Goal: Task Accomplishment & Management: Manage account settings

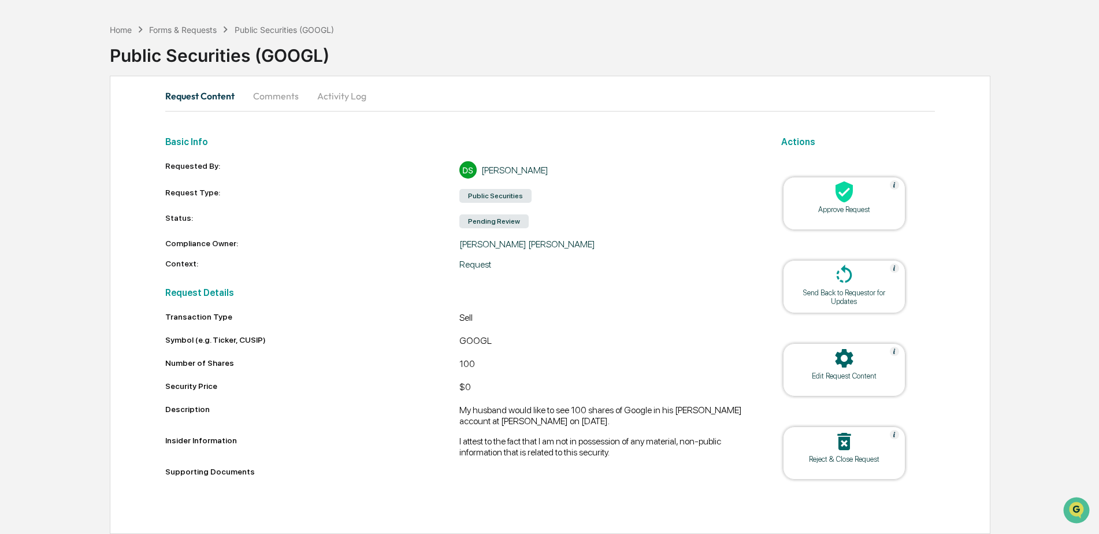
click at [284, 98] on button "Comments" at bounding box center [276, 96] width 64 height 28
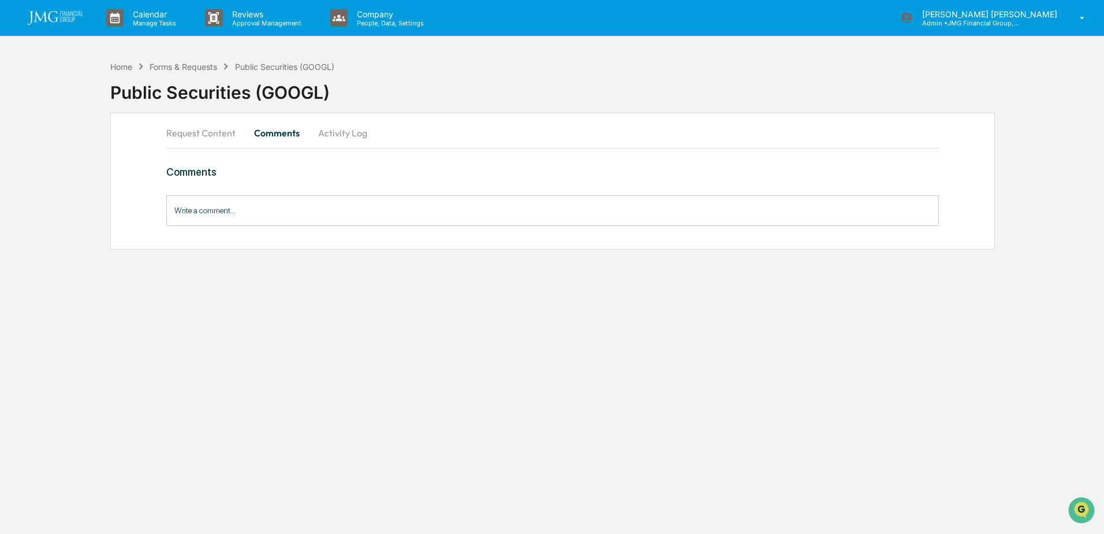
click at [191, 133] on button "Request Content" at bounding box center [205, 133] width 79 height 28
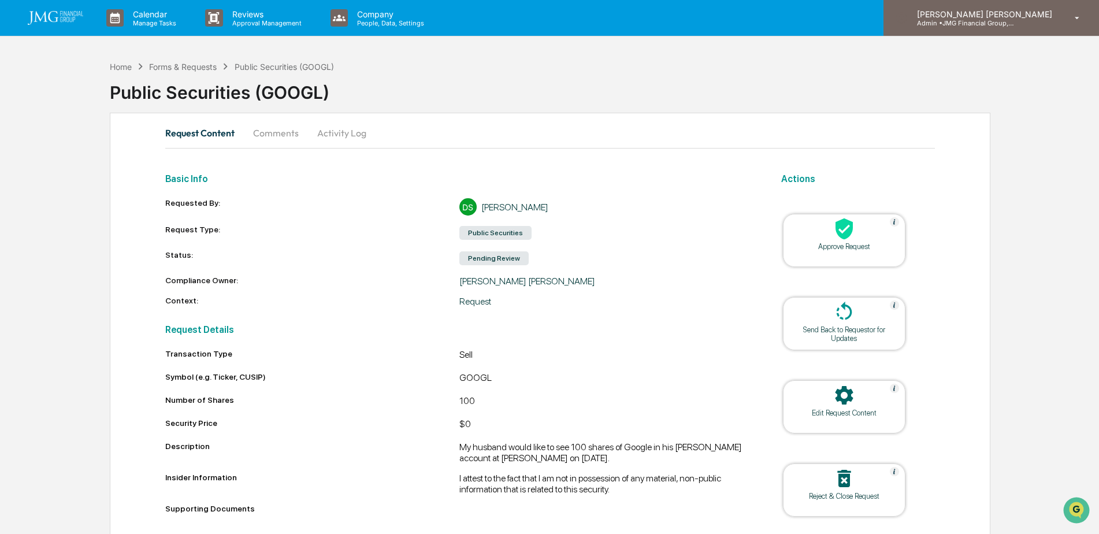
click at [1015, 21] on p "Admin • JMG Financial Group, Ltd." at bounding box center [960, 23] width 107 height 8
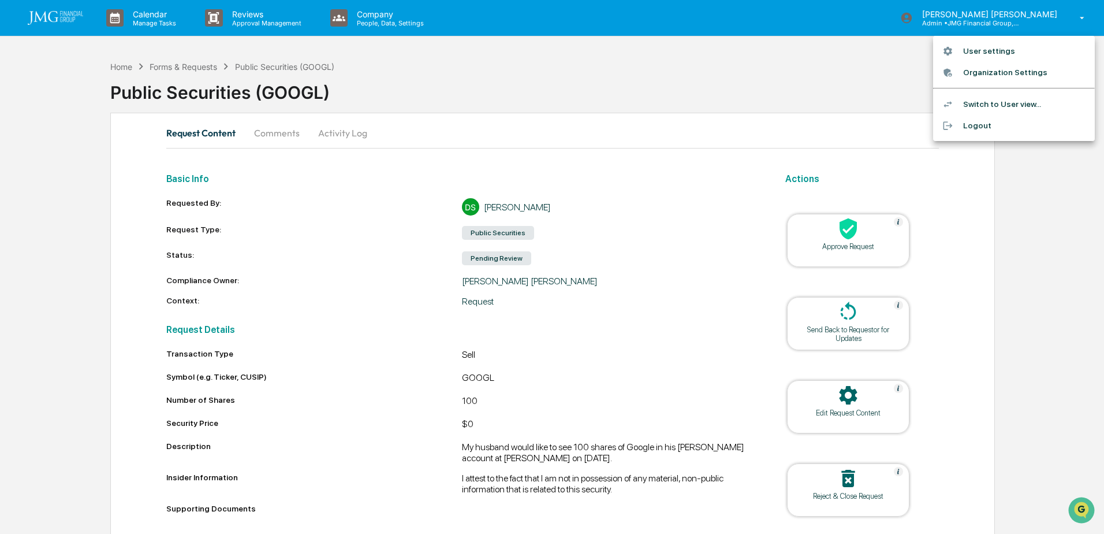
click at [1010, 103] on li "Switch to User view..." at bounding box center [1014, 104] width 162 height 21
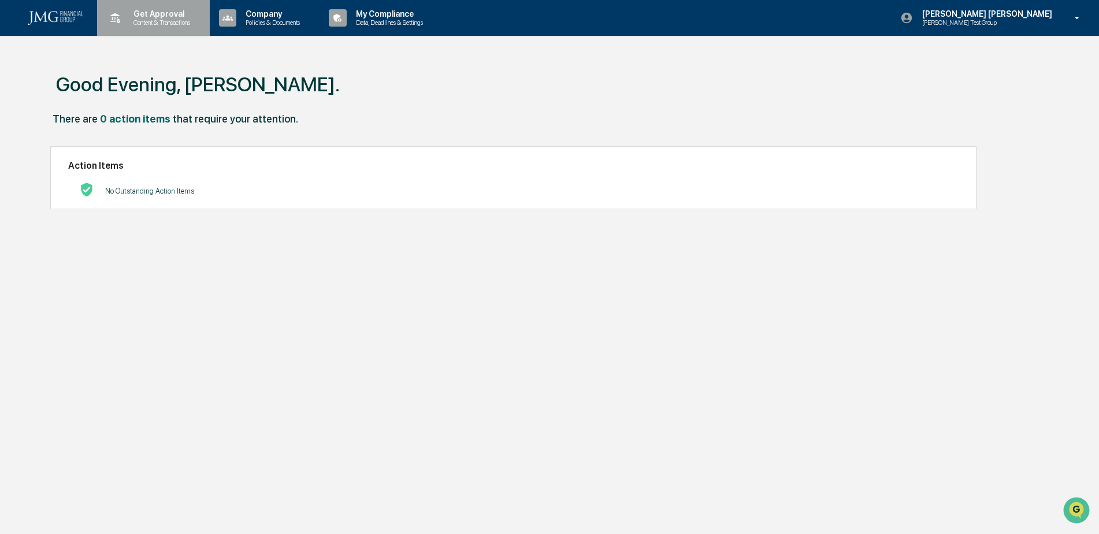
click at [183, 16] on p "Get Approval" at bounding box center [160, 13] width 72 height 9
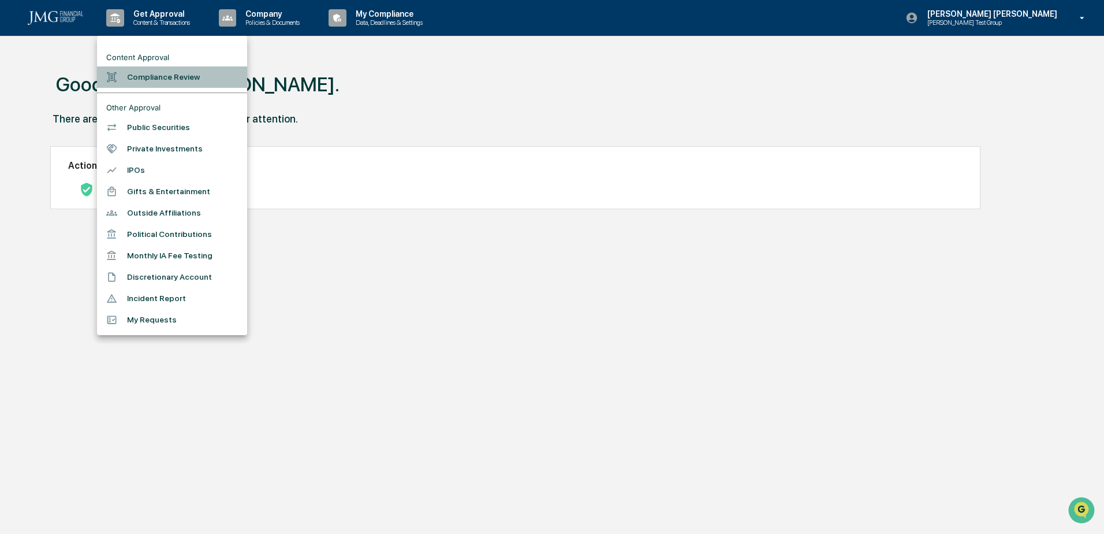
click at [159, 81] on li "Compliance Review" at bounding box center [172, 76] width 150 height 21
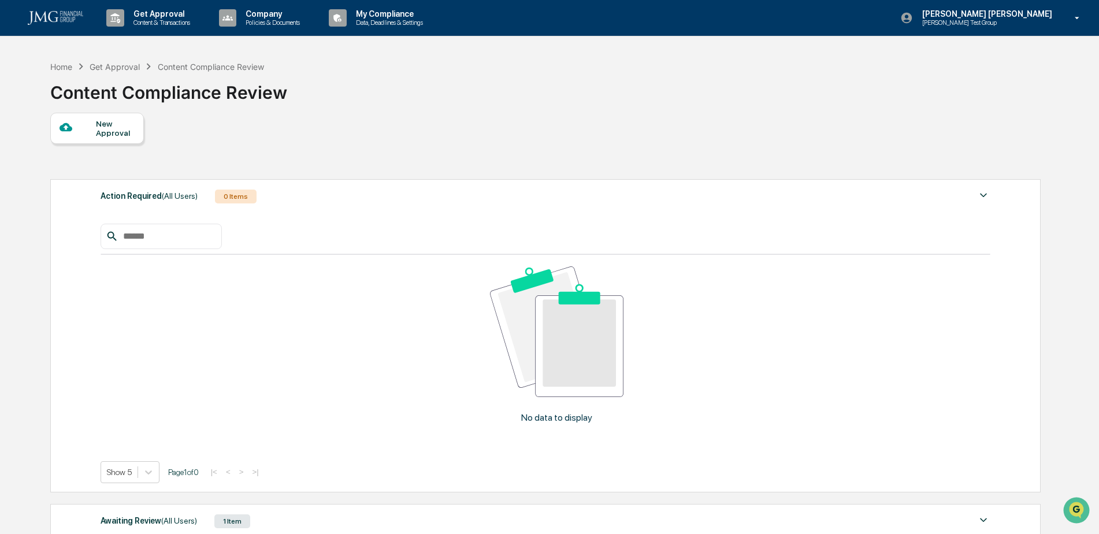
click at [291, 513] on div "Awaiting Review (All Users) 1 Item" at bounding box center [546, 521] width 890 height 16
click at [150, 20] on p "Content & Transactions" at bounding box center [160, 22] width 72 height 8
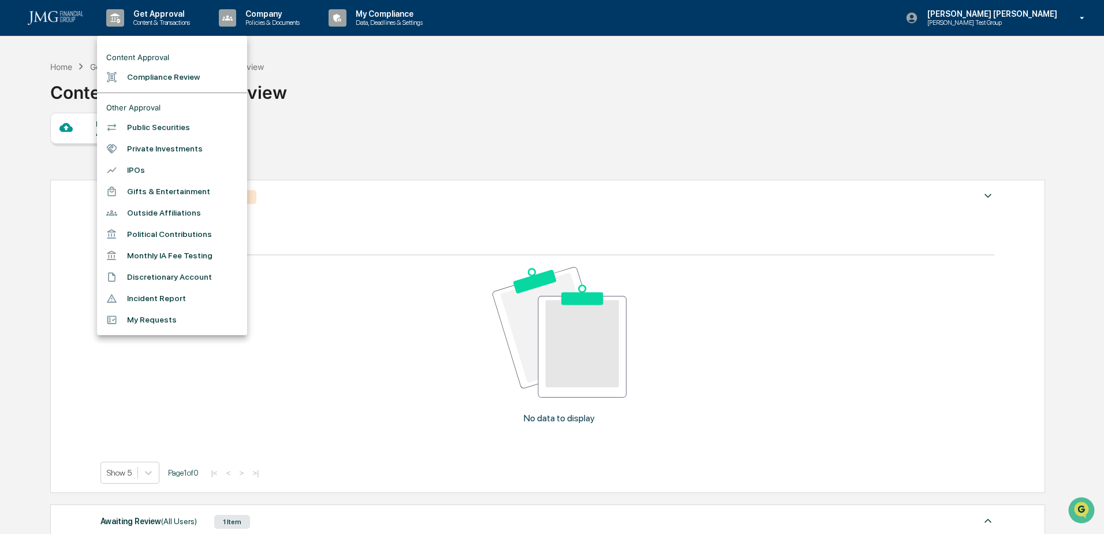
click at [169, 127] on li "Public Securities" at bounding box center [172, 127] width 150 height 21
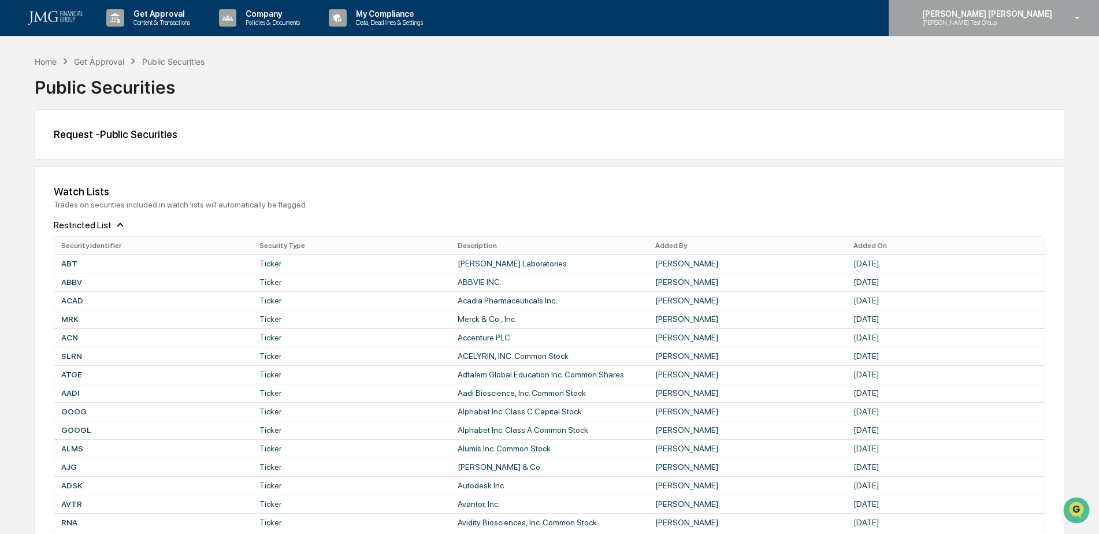
click at [1060, 17] on div "Steven Lennart Steve Test Group" at bounding box center [993, 18] width 210 height 36
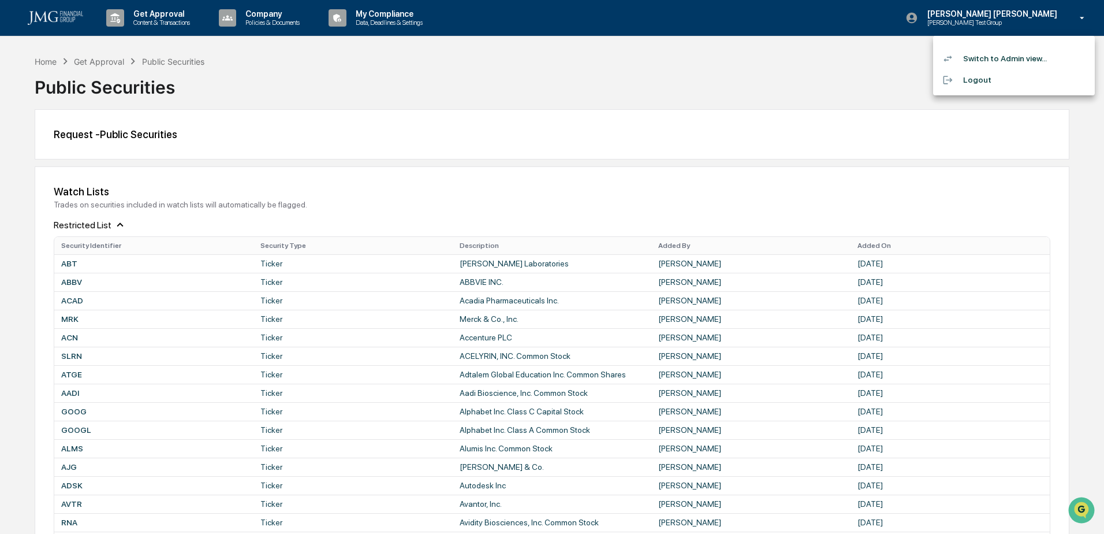
click at [1026, 54] on li "Switch to Admin view..." at bounding box center [1014, 58] width 162 height 21
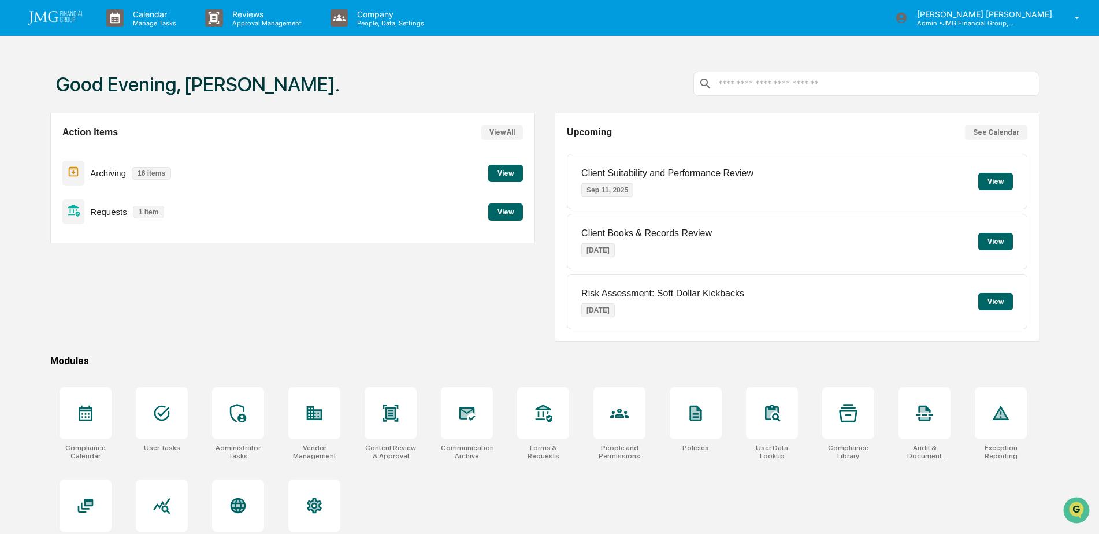
click at [518, 215] on button "View" at bounding box center [505, 211] width 35 height 17
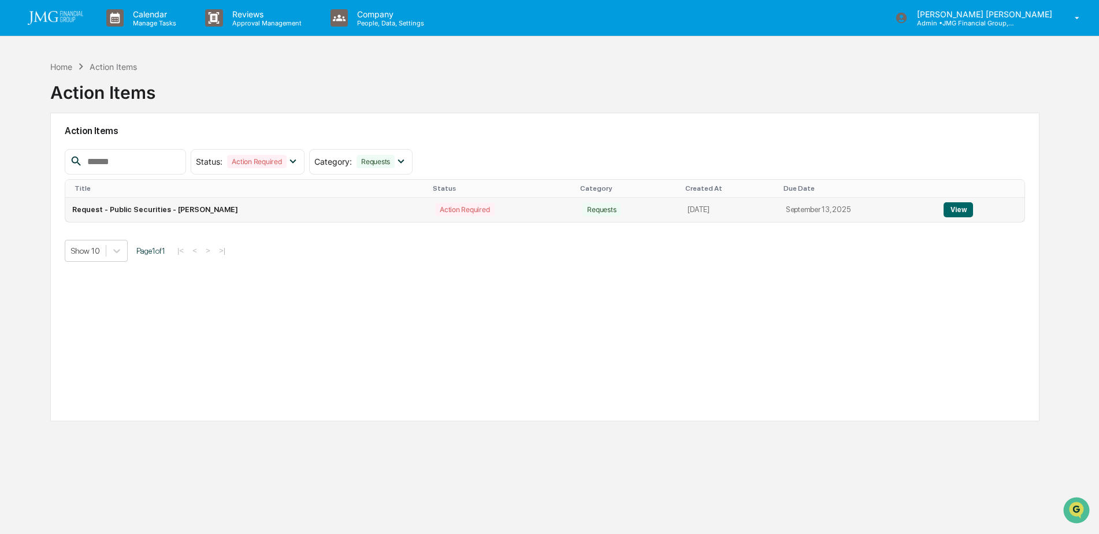
click at [960, 213] on button "View" at bounding box center [957, 209] width 29 height 15
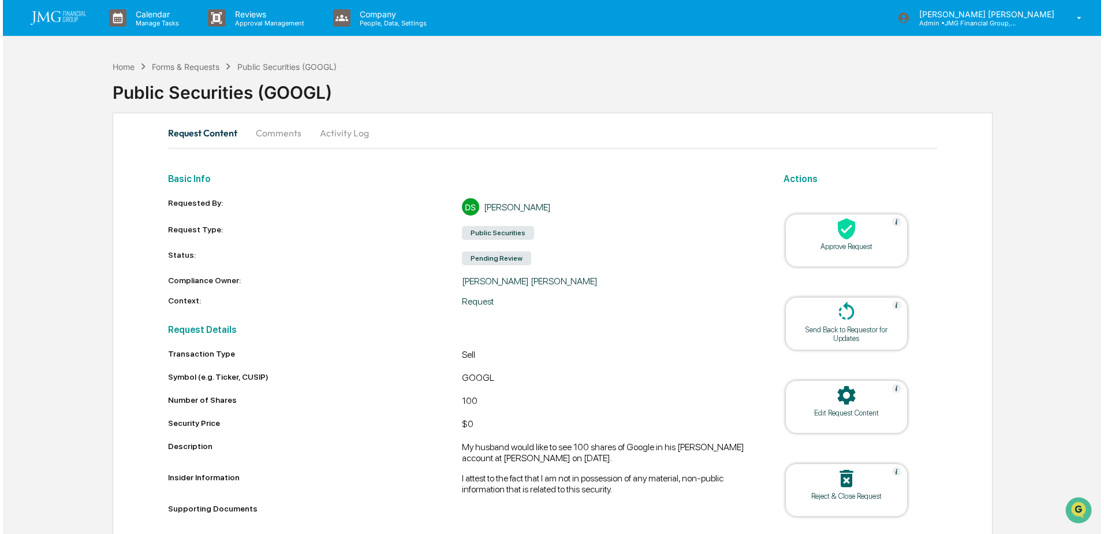
scroll to position [37, 0]
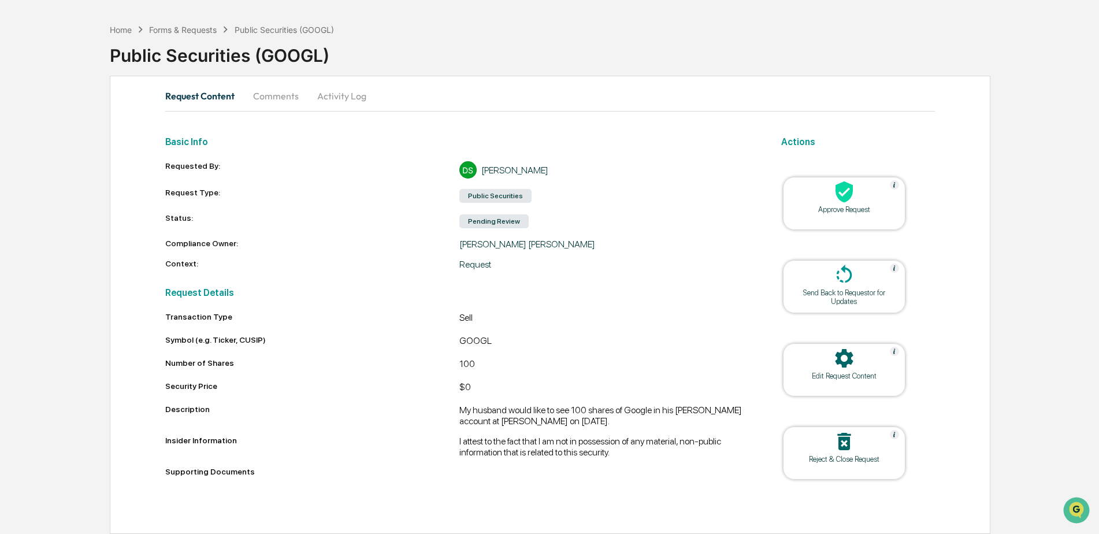
click at [831, 198] on div at bounding box center [844, 192] width 116 height 25
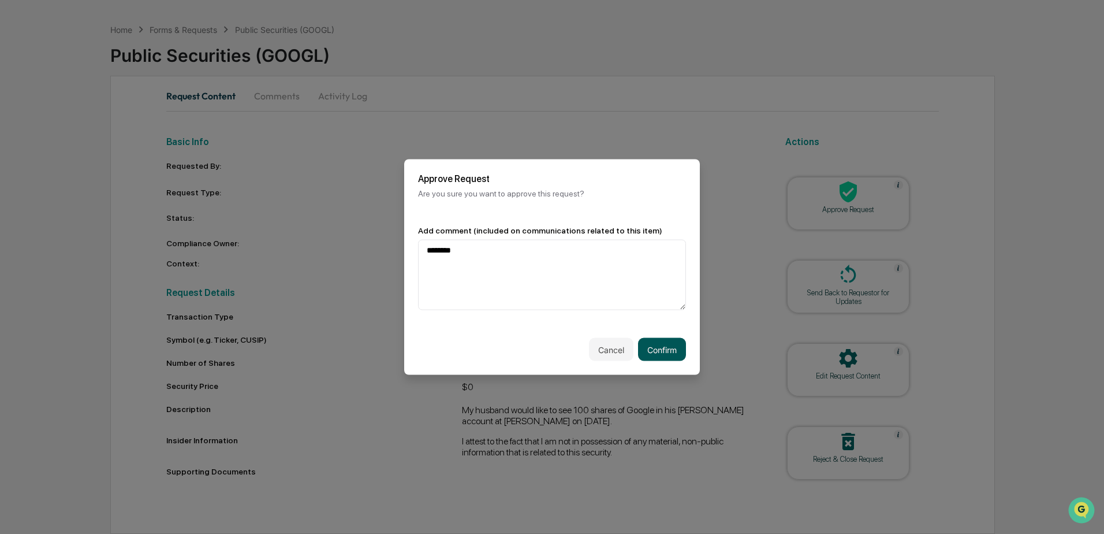
type textarea "********"
click at [678, 349] on button "Confirm" at bounding box center [662, 349] width 48 height 23
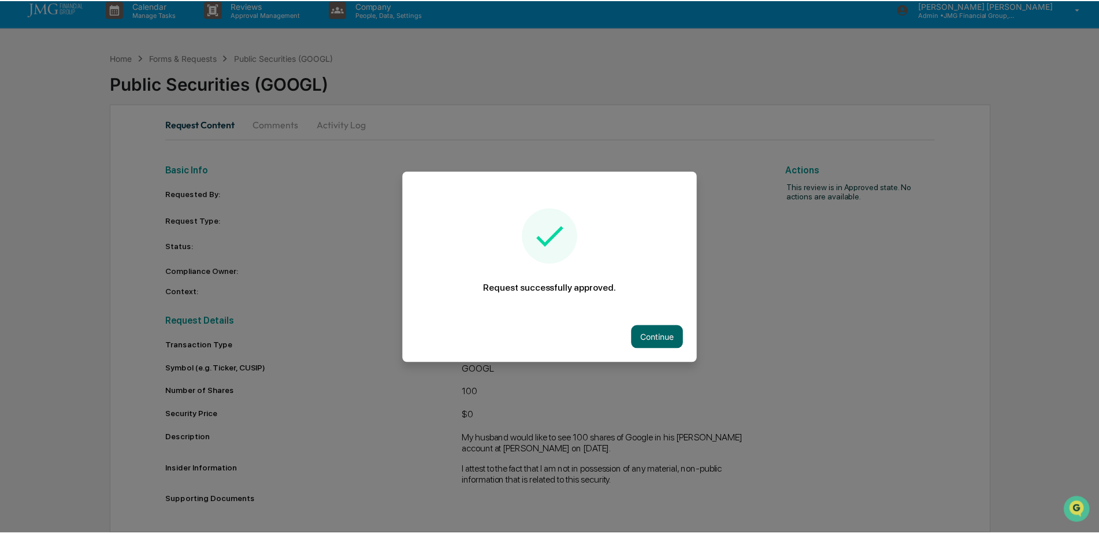
scroll to position [9, 0]
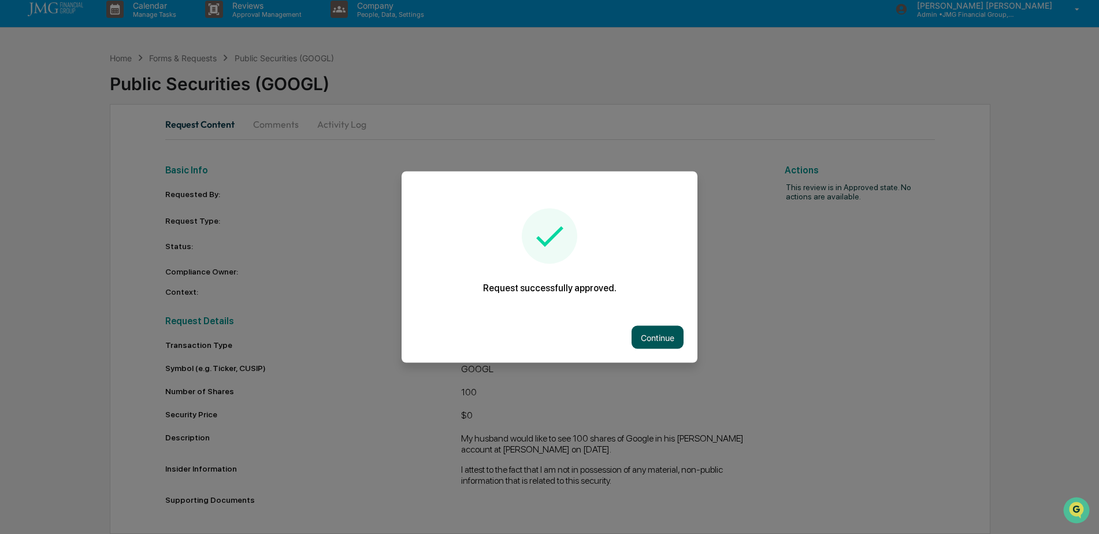
click at [664, 337] on button "Continue" at bounding box center [657, 337] width 52 height 23
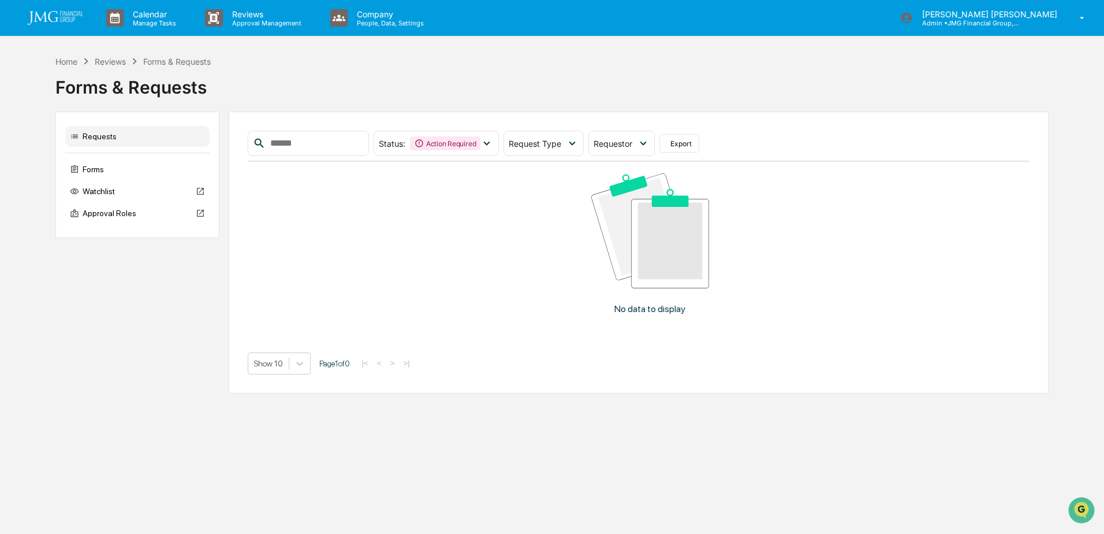
click at [519, 143] on div "Status : Action Required Select/Deselect All Action Required Awaiting Requestor…" at bounding box center [474, 143] width 452 height 25
click at [499, 142] on div "Status : Action Required" at bounding box center [436, 143] width 125 height 25
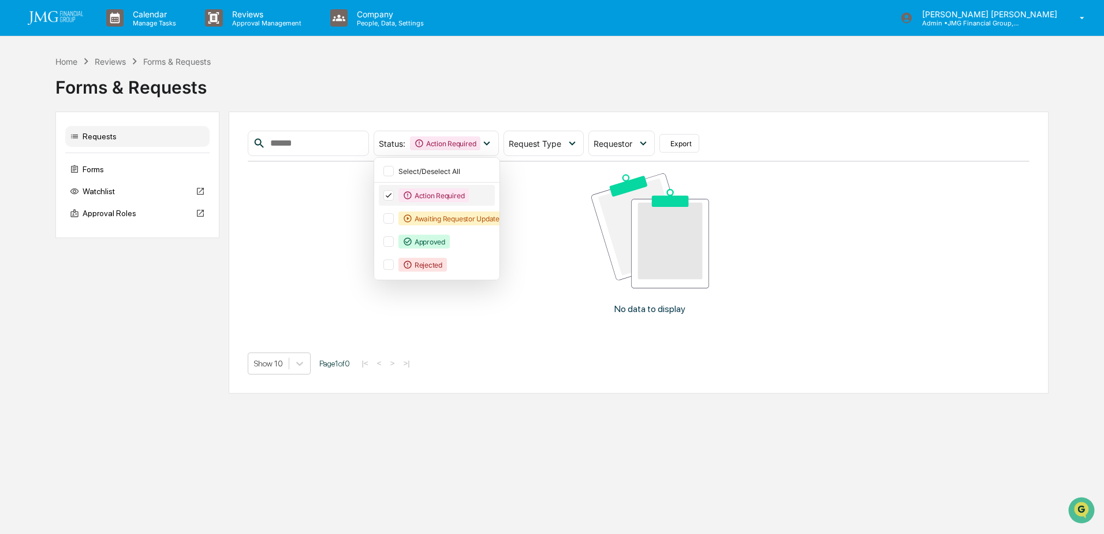
click at [395, 199] on icon at bounding box center [388, 195] width 13 height 8
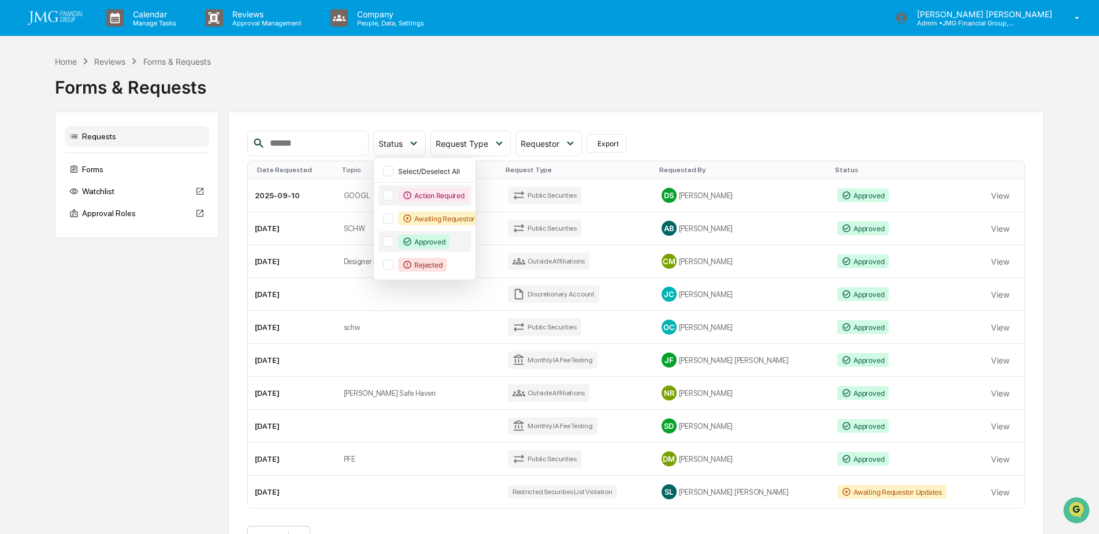
click at [393, 240] on div at bounding box center [388, 241] width 10 height 10
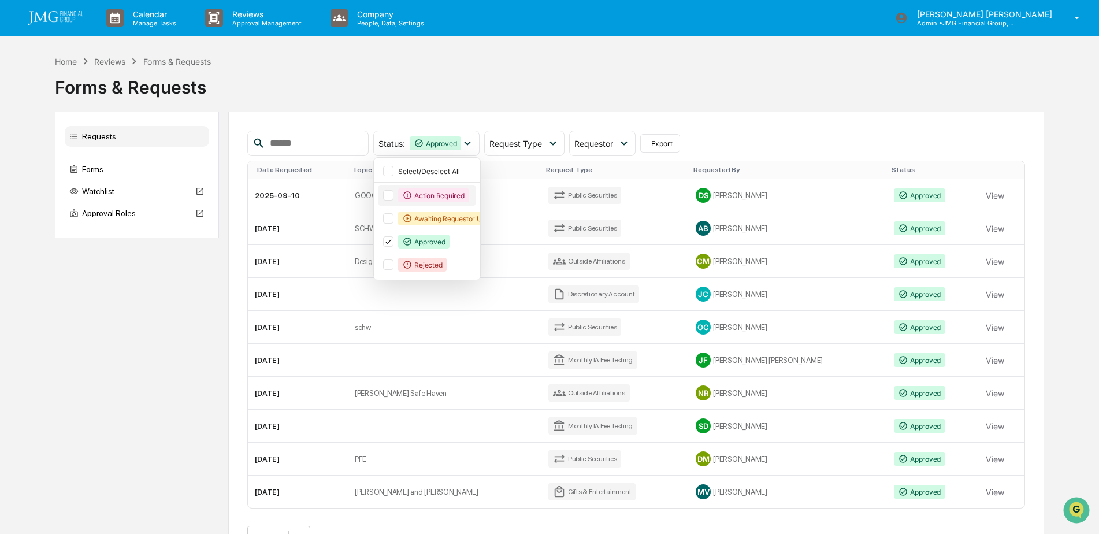
click at [814, 139] on div "Status : Approved Select/Deselect All Action Required Awaiting Requestor Update…" at bounding box center [636, 143] width 778 height 25
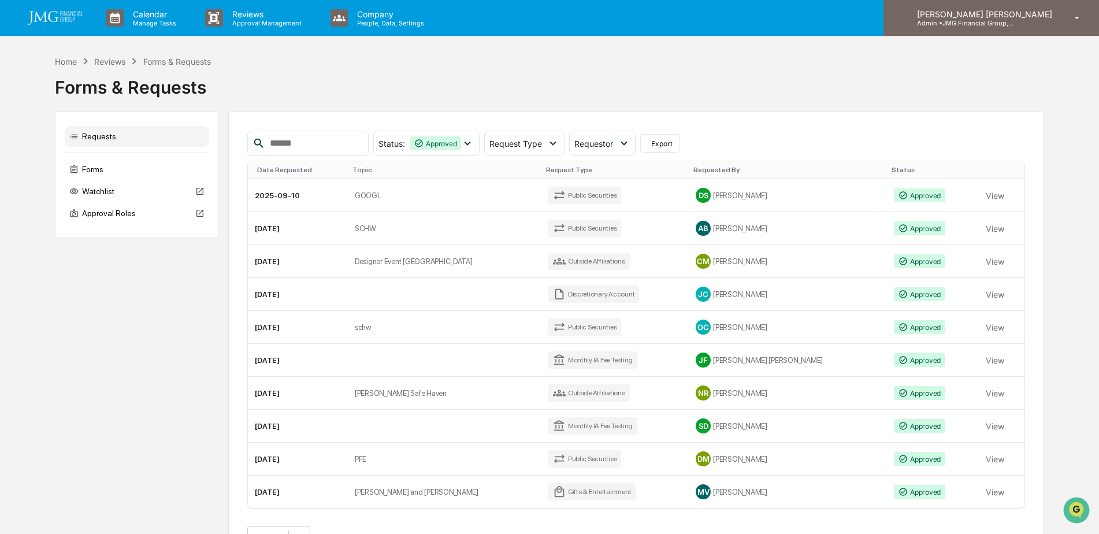
click at [1033, 7] on div "Steven Lennart Admin • JMG Financial Group, Ltd." at bounding box center [990, 18] width 215 height 36
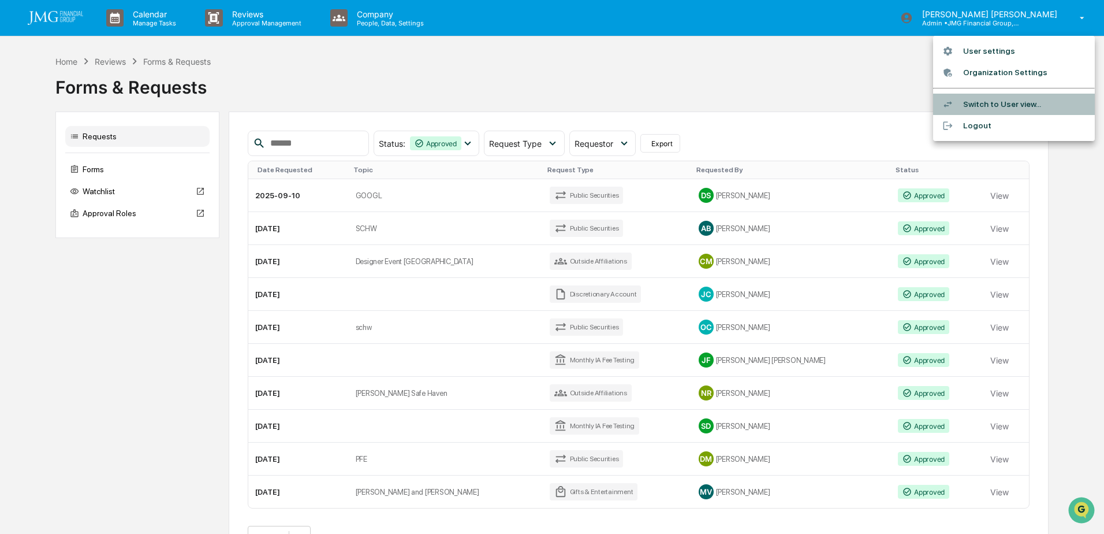
click at [1001, 98] on li "Switch to User view..." at bounding box center [1014, 104] width 162 height 21
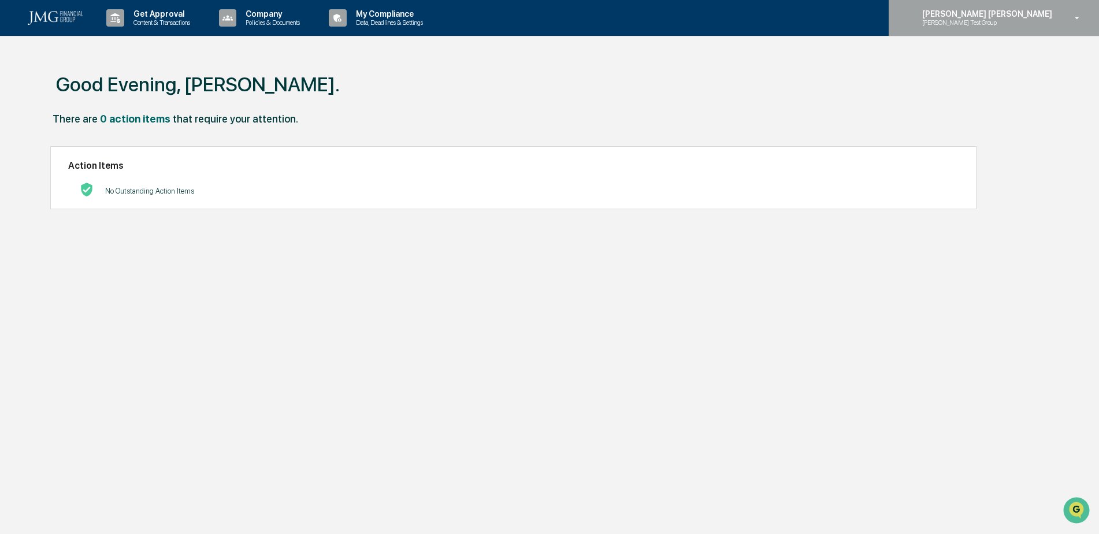
click at [1026, 23] on p "Steve Test Group" at bounding box center [969, 22] width 113 height 8
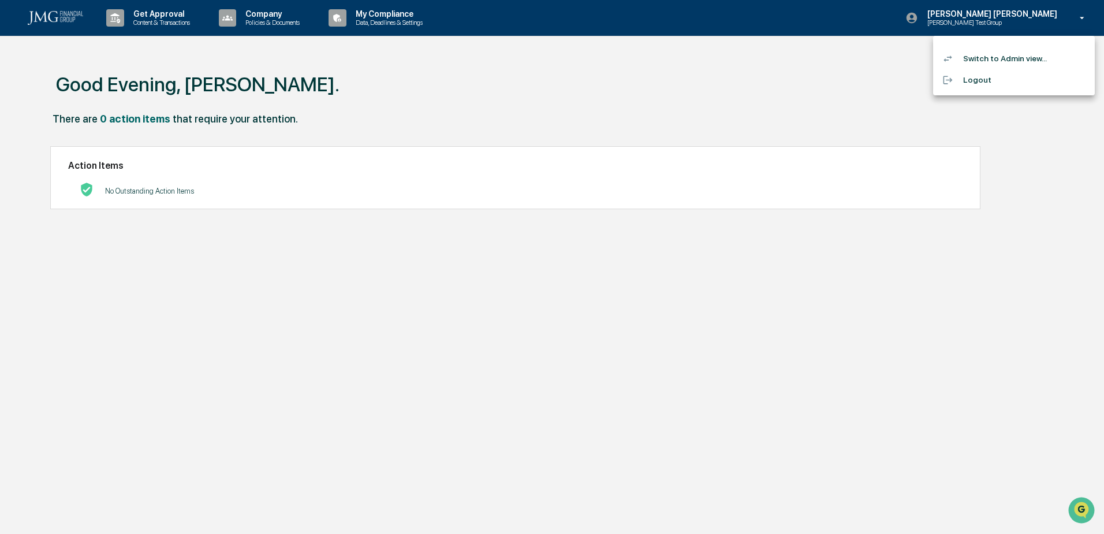
click at [1024, 51] on li "Switch to Admin view..." at bounding box center [1014, 58] width 162 height 21
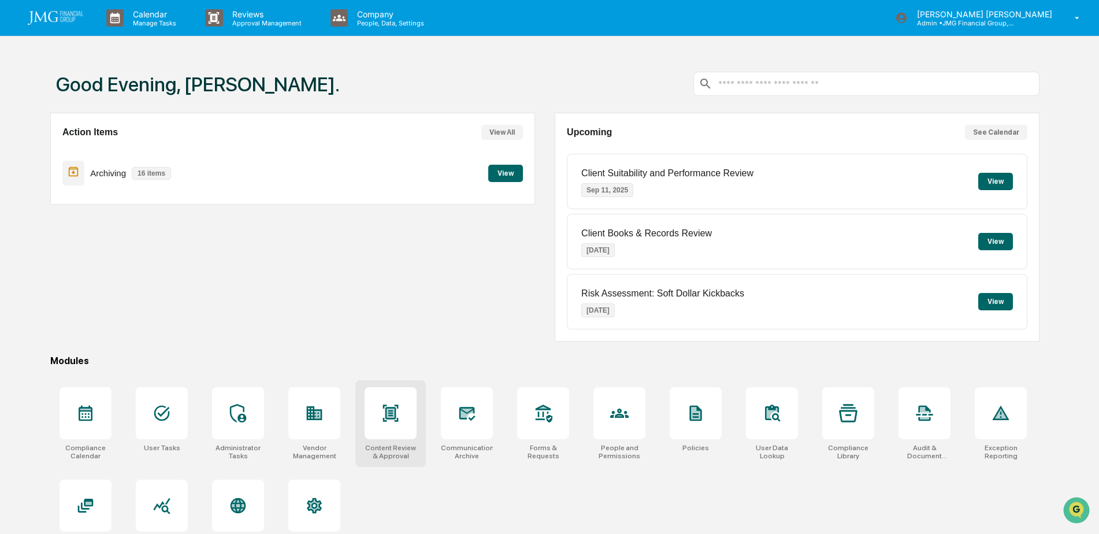
click at [409, 408] on div at bounding box center [390, 413] width 52 height 52
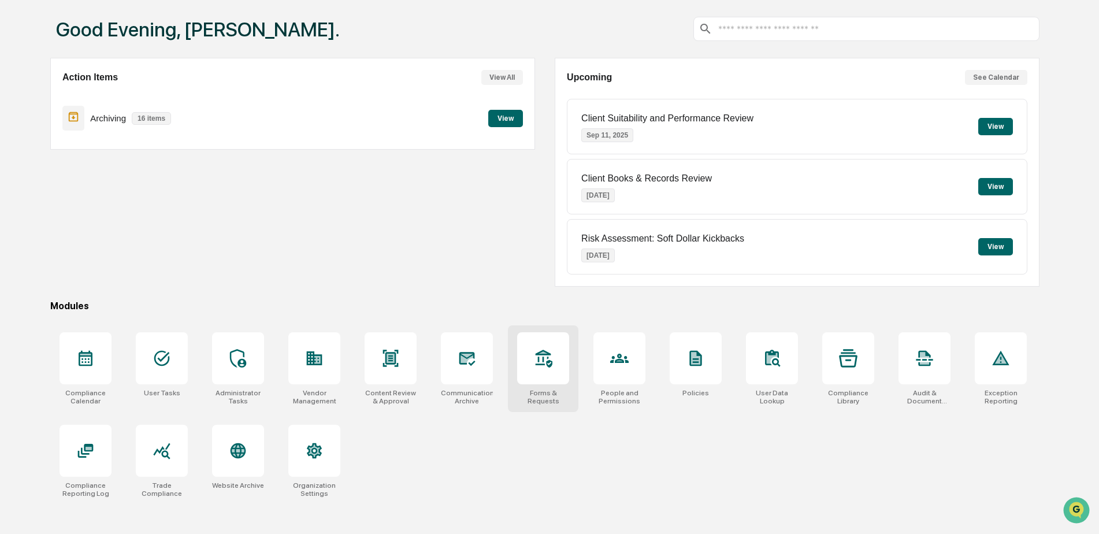
click at [527, 362] on div at bounding box center [543, 358] width 52 height 52
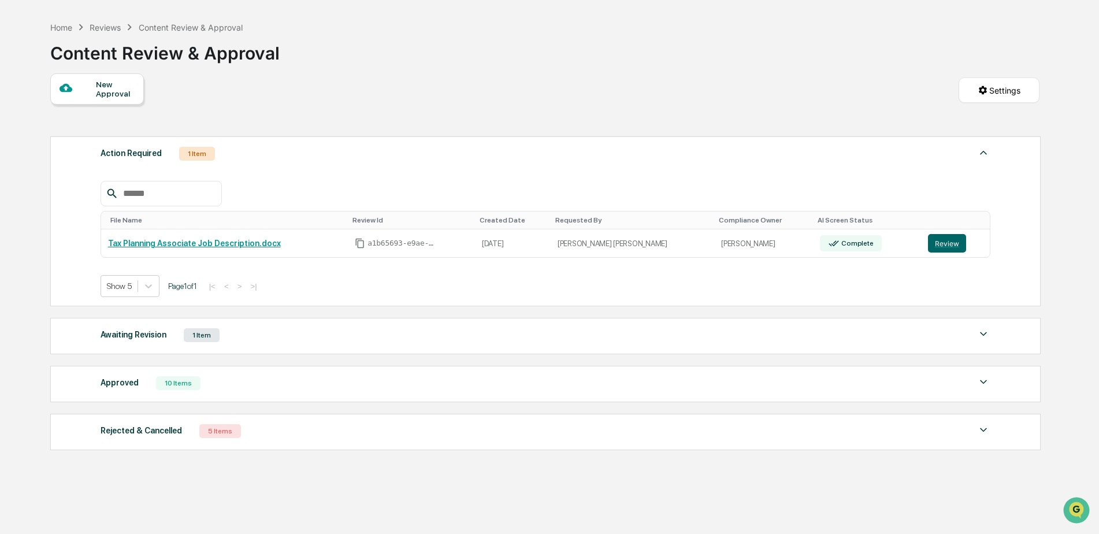
scroll to position [61, 0]
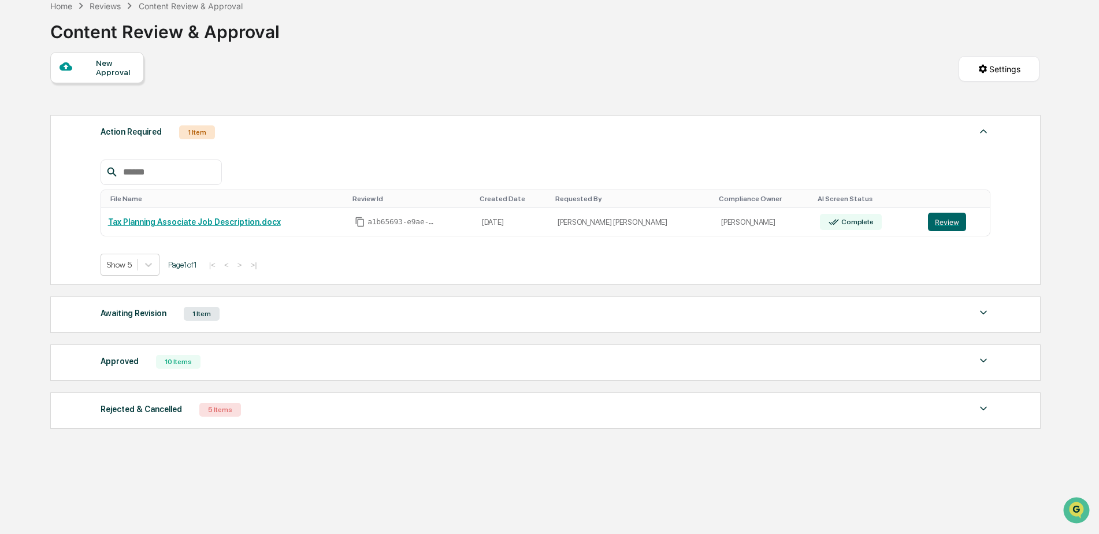
click at [895, 368] on div "Approved 10 Items" at bounding box center [546, 362] width 890 height 16
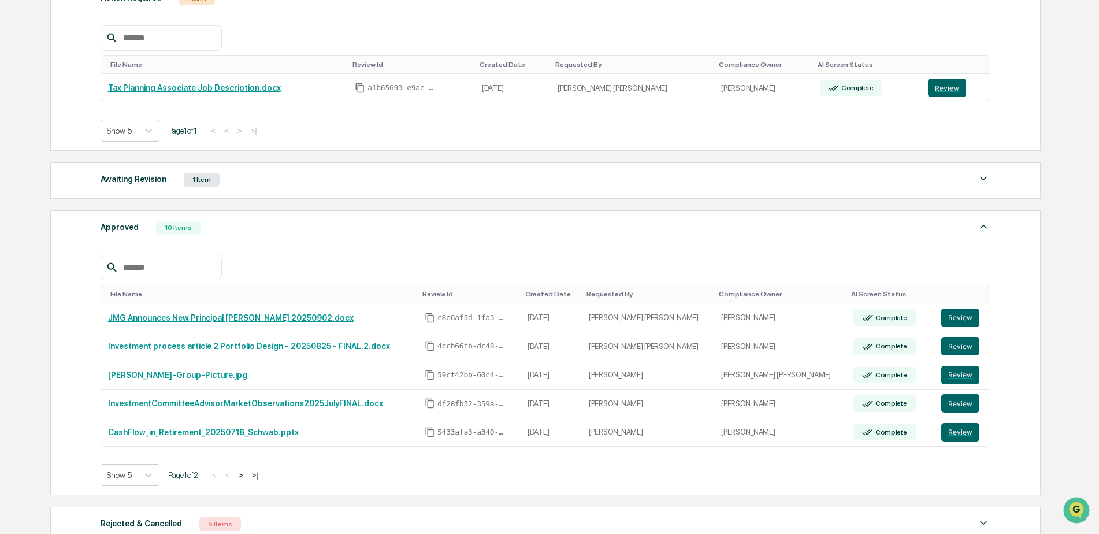
scroll to position [234, 0]
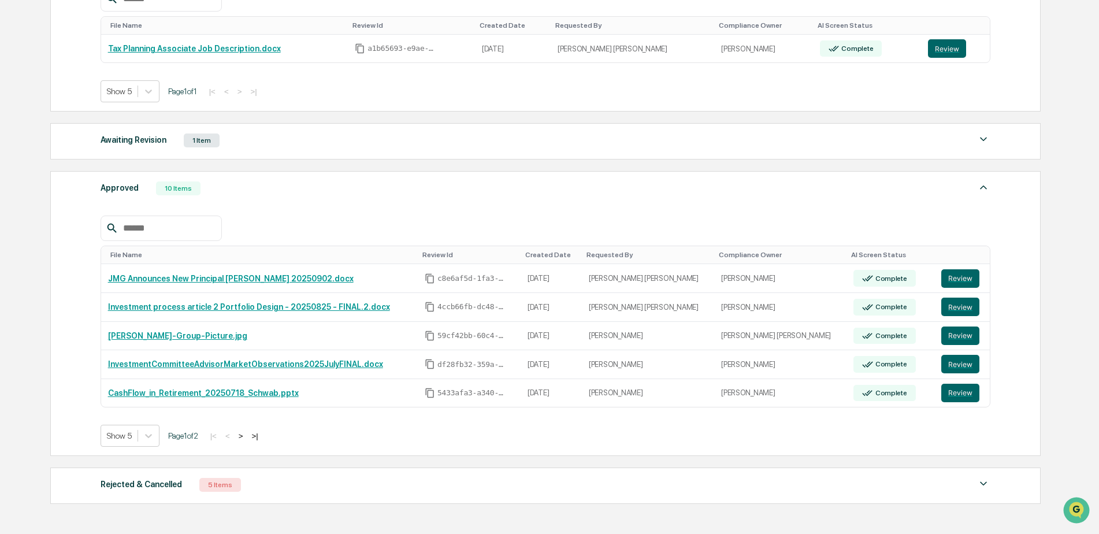
click at [247, 437] on button ">" at bounding box center [241, 436] width 12 height 10
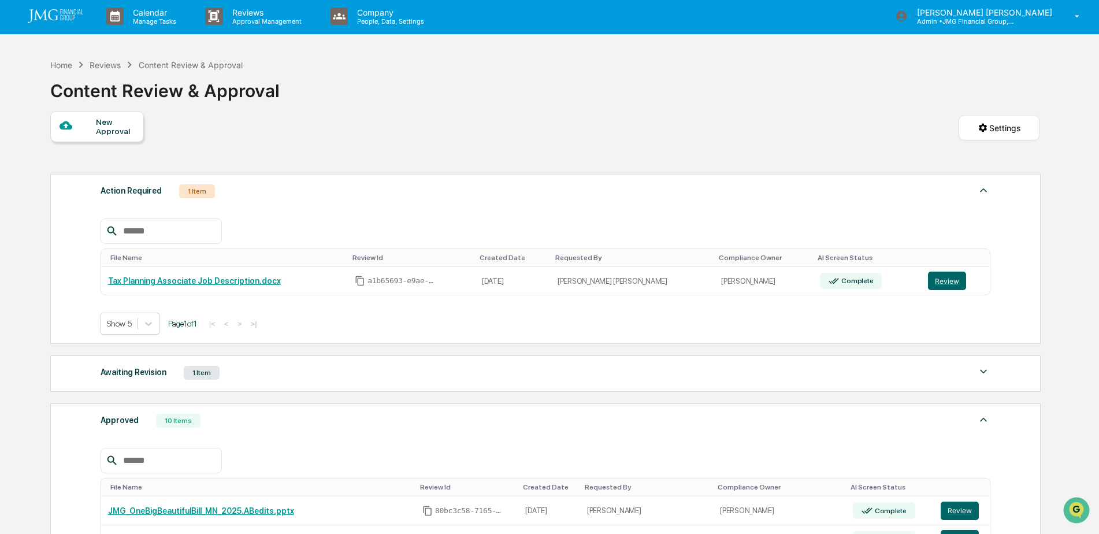
scroll to position [0, 0]
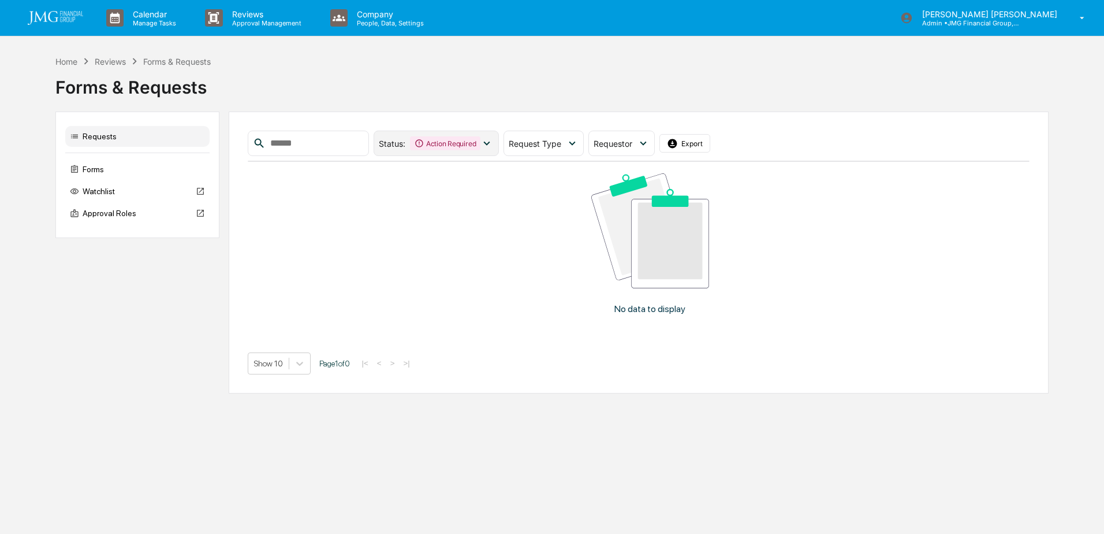
click at [481, 147] on div "Action Required" at bounding box center [445, 143] width 70 height 14
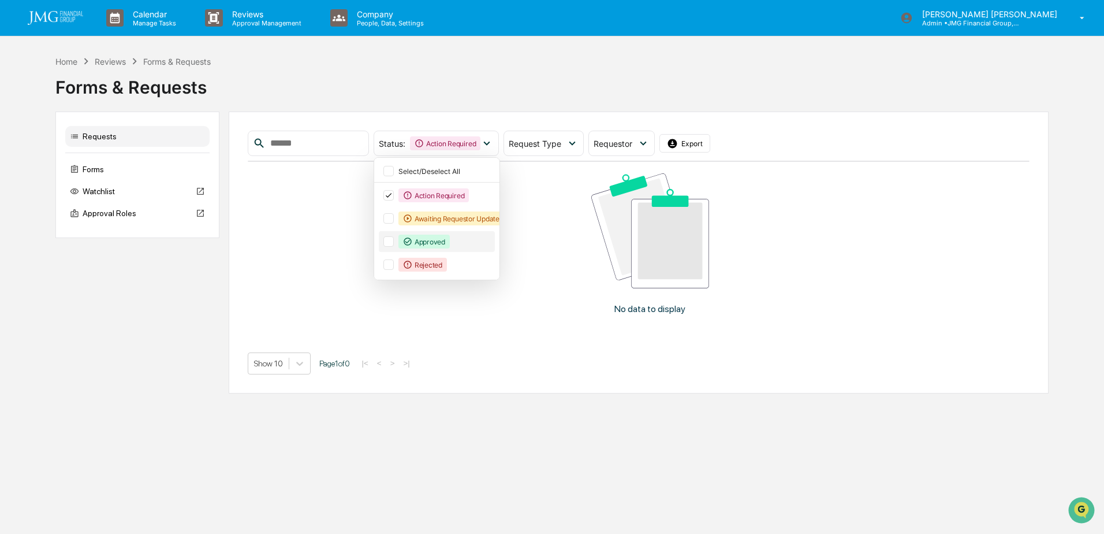
click at [394, 238] on div at bounding box center [389, 241] width 10 height 10
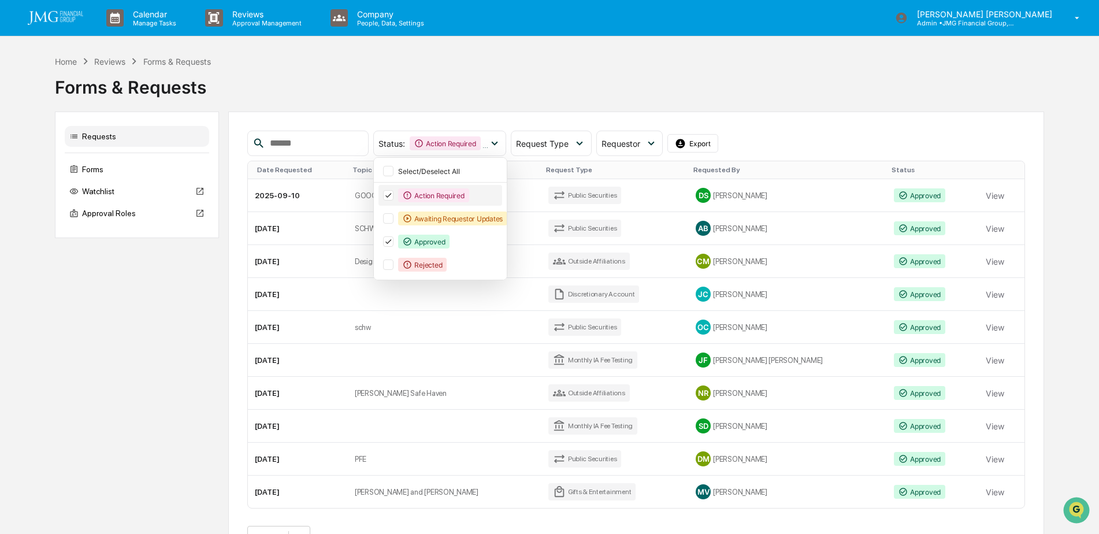
click at [395, 196] on icon at bounding box center [388, 195] width 13 height 8
click at [644, 196] on td "Public Securities" at bounding box center [615, 195] width 148 height 33
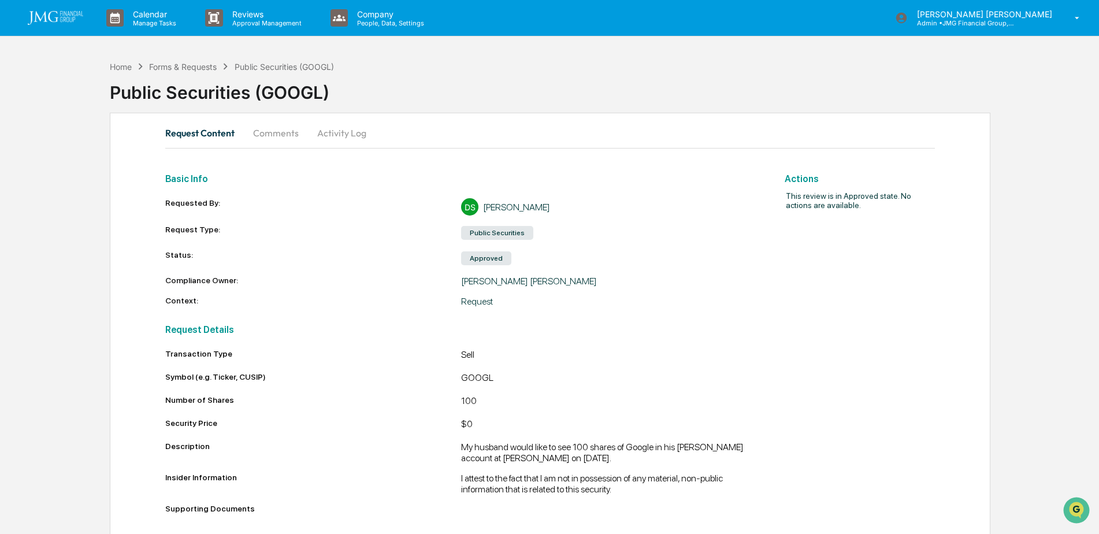
click at [285, 134] on button "Comments" at bounding box center [276, 133] width 64 height 28
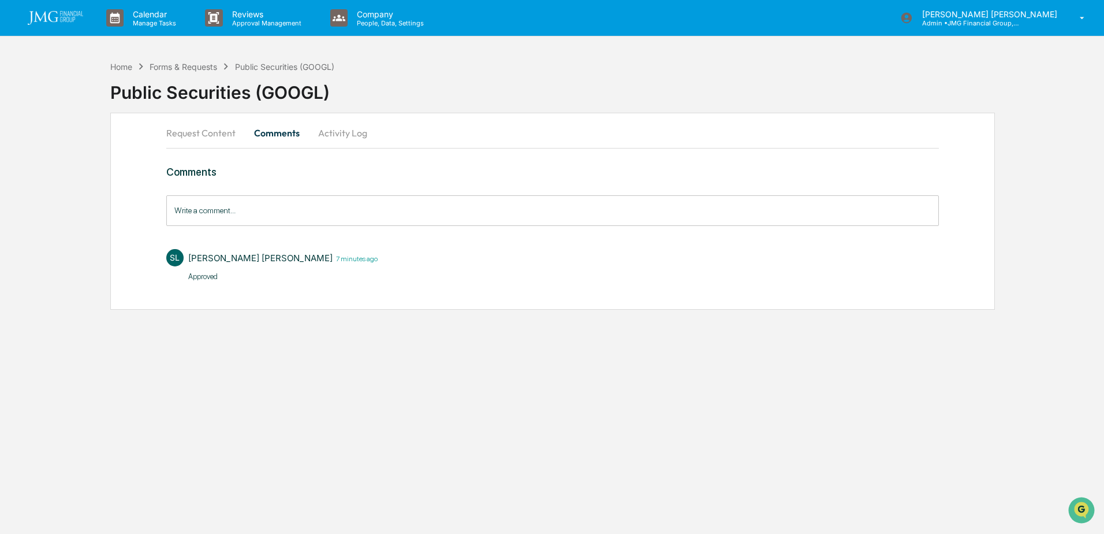
click at [329, 211] on input "Write a comment..." at bounding box center [552, 210] width 773 height 31
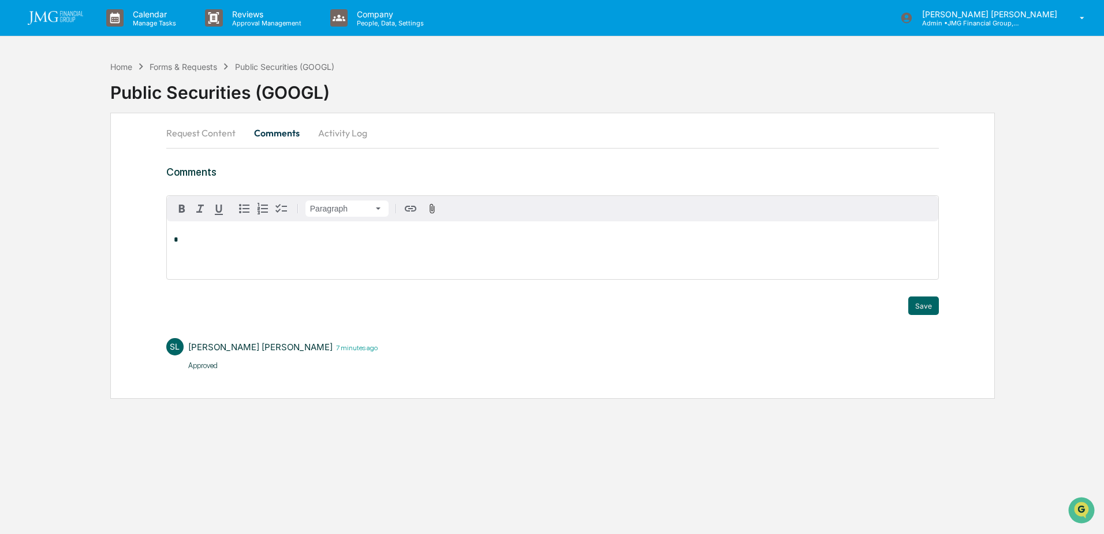
click at [457, 440] on div "Calendar Manage Tasks Reviews Approval Management Company People, Data, Setting…" at bounding box center [552, 267] width 1104 height 534
click at [213, 133] on button "Request Content" at bounding box center [205, 133] width 79 height 28
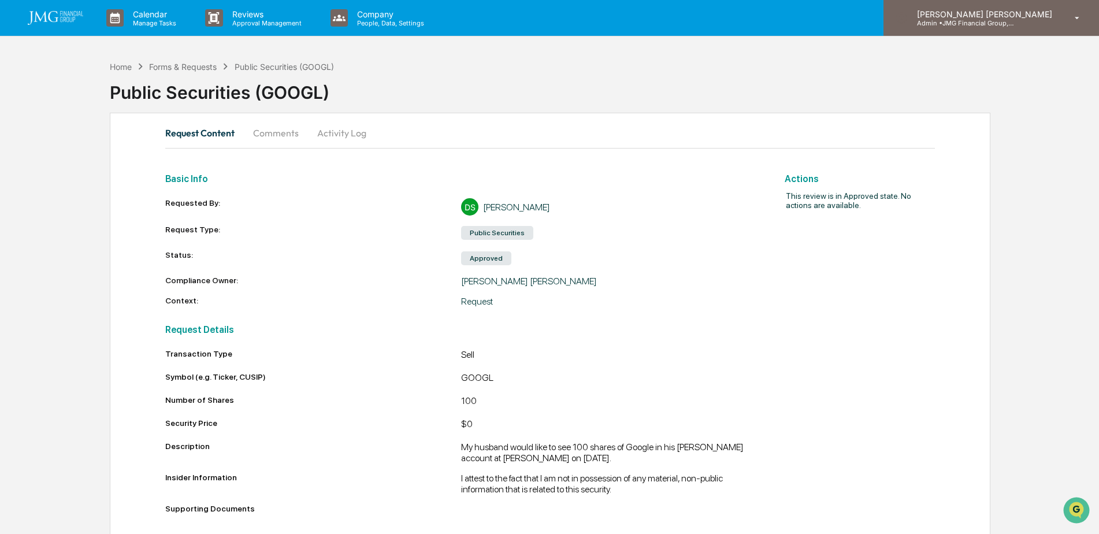
click at [995, 28] on div "Steven Lennart Admin • JMG Financial Group, Ltd." at bounding box center [990, 18] width 215 height 36
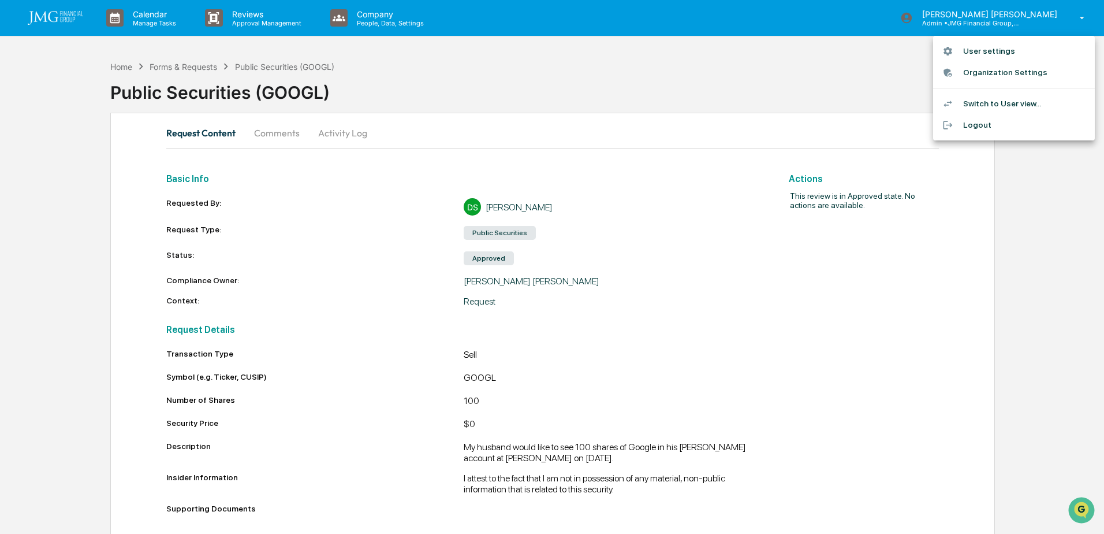
click at [1009, 108] on li "Switch to User view..." at bounding box center [1014, 103] width 162 height 21
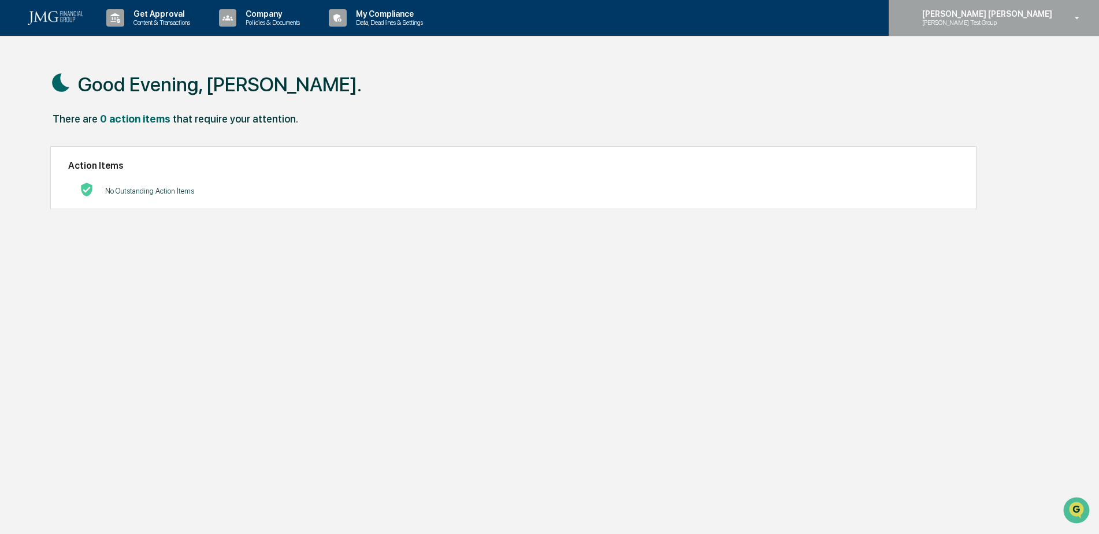
click at [1052, 28] on div "Steven Lennart Steve Test Group" at bounding box center [993, 18] width 210 height 36
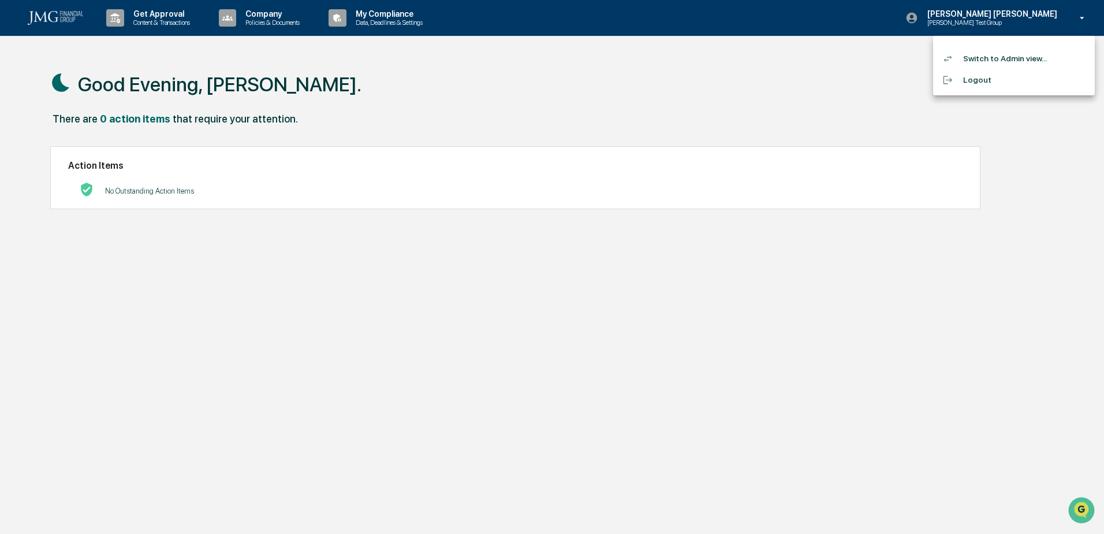
click at [989, 77] on li "Logout" at bounding box center [1014, 79] width 162 height 21
